Goal: Task Accomplishment & Management: Use online tool/utility

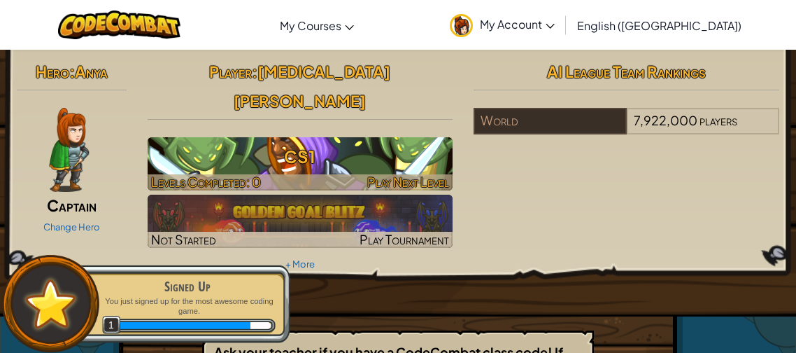
click at [374, 141] on h3 "CS1" at bounding box center [301, 156] width 306 height 31
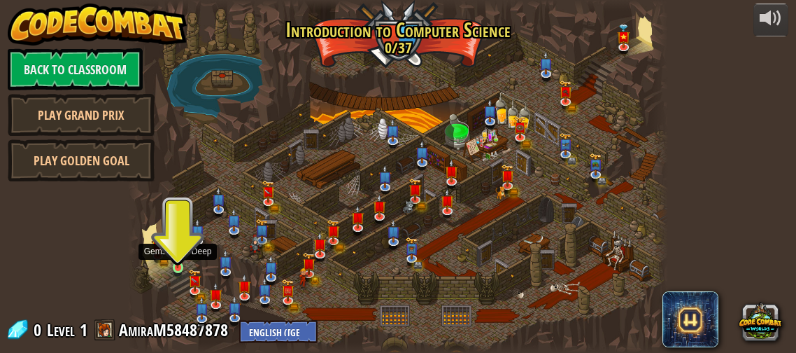
click at [174, 267] on img at bounding box center [177, 255] width 11 height 26
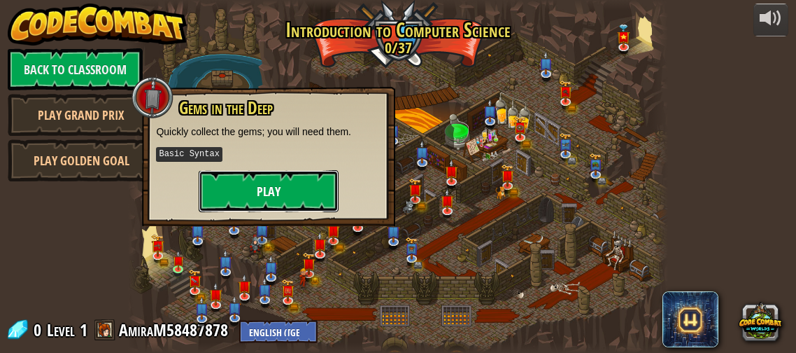
click at [229, 181] on button "Play" at bounding box center [269, 191] width 140 height 42
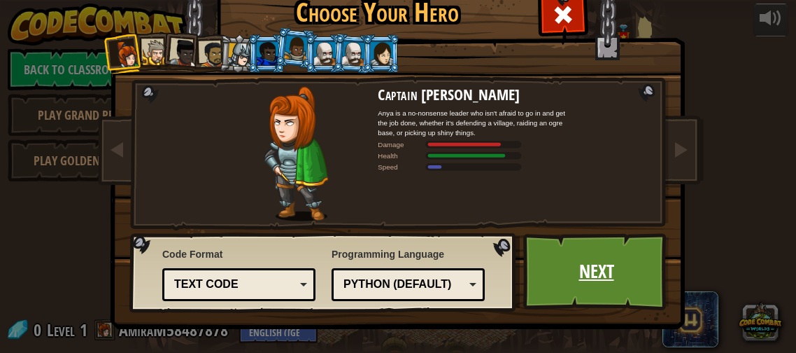
click at [617, 276] on link "Next" at bounding box center [596, 271] width 146 height 77
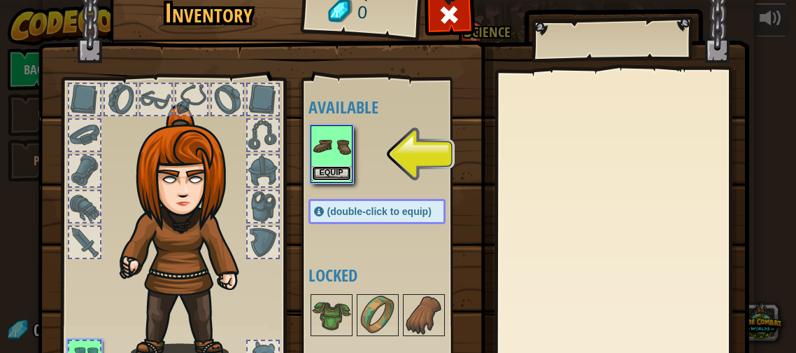
click at [328, 169] on button "Equip" at bounding box center [331, 173] width 39 height 15
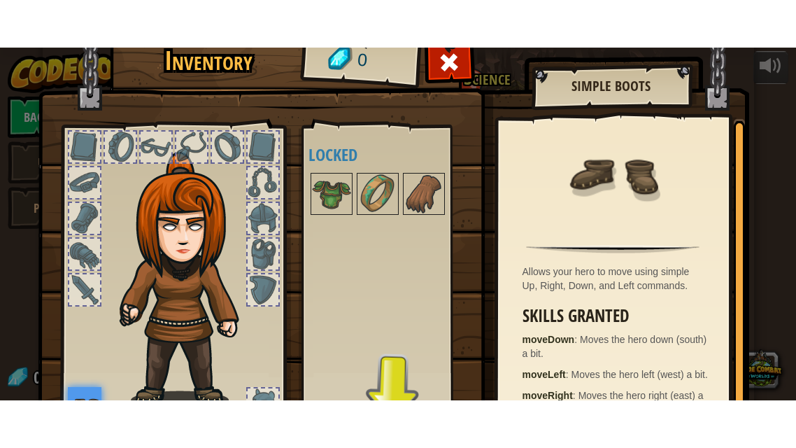
scroll to position [129, 0]
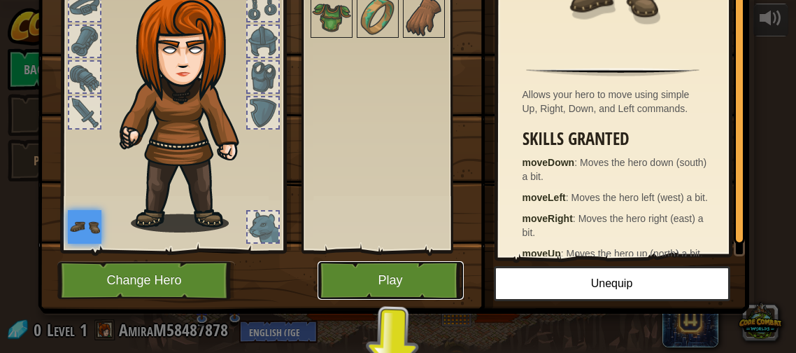
click at [363, 286] on button "Play" at bounding box center [391, 280] width 146 height 38
